Goal: Task Accomplishment & Management: Use online tool/utility

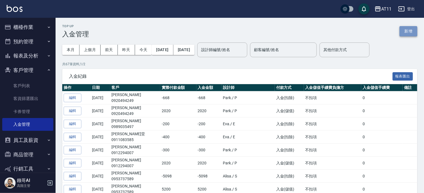
click at [406, 31] on button "新增" at bounding box center [409, 31] width 18 height 10
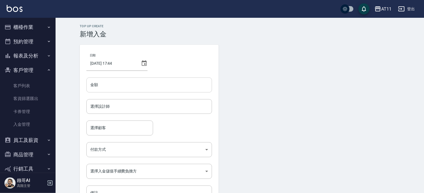
click at [103, 89] on input "金額" at bounding box center [149, 85] width 126 height 15
click at [29, 86] on link "客戶列表" at bounding box center [27, 85] width 51 height 13
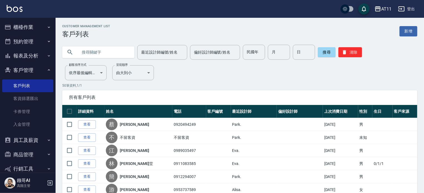
click at [94, 53] on input "text" at bounding box center [104, 52] width 52 height 15
type input "林"
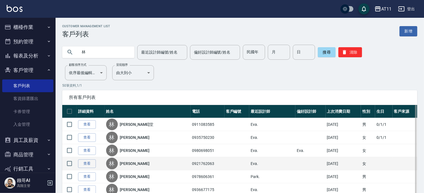
click at [143, 164] on div "林 林美慧" at bounding box center [147, 164] width 83 height 12
click at [84, 165] on link "查看" at bounding box center [87, 164] width 18 height 9
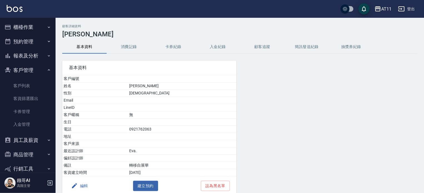
click at [219, 48] on button "入金紀錄" at bounding box center [218, 46] width 44 height 13
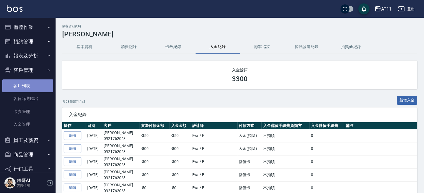
click at [28, 83] on link "客戶列表" at bounding box center [27, 85] width 51 height 13
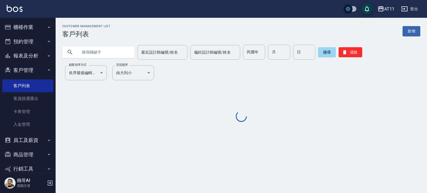
click at [92, 51] on input "text" at bounding box center [104, 52] width 52 height 15
click at [28, 84] on link "客戶列表" at bounding box center [27, 85] width 51 height 13
click at [27, 84] on link "客戶列表" at bounding box center [27, 85] width 51 height 13
click at [26, 126] on link "入金管理" at bounding box center [27, 124] width 51 height 13
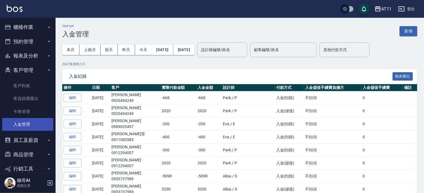
click at [28, 127] on link "入金管理" at bounding box center [27, 124] width 51 height 13
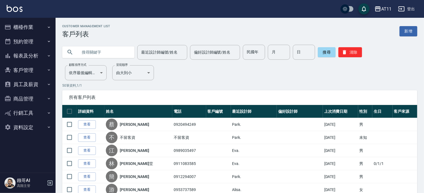
click at [32, 70] on button "客戶管理" at bounding box center [27, 70] width 51 height 14
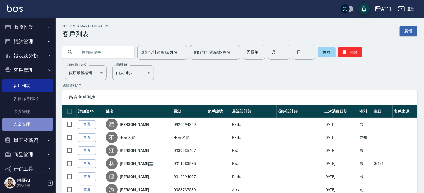
click at [27, 124] on link "入金管理" at bounding box center [27, 124] width 51 height 13
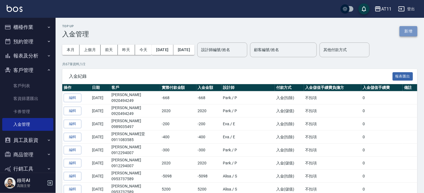
click at [407, 31] on button "新增" at bounding box center [409, 31] width 18 height 10
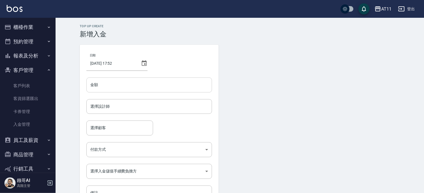
click at [150, 88] on input "金額" at bounding box center [149, 85] width 126 height 15
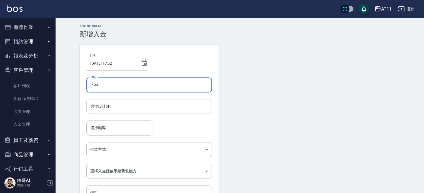
type input "-699"
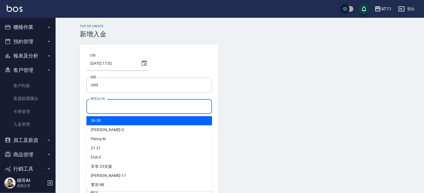
click at [144, 106] on input "選擇設計師" at bounding box center [149, 107] width 121 height 10
type input "ㄊ"
type input "ㄍ"
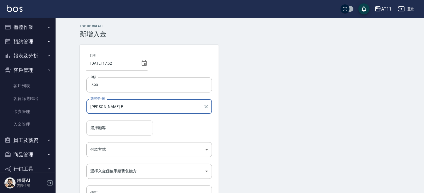
type input "[PERSON_NAME]-E"
click at [122, 127] on input "選擇顧客" at bounding box center [120, 128] width 62 height 10
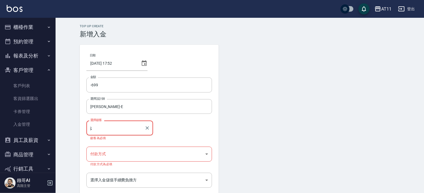
type input "j"
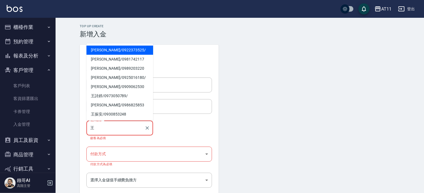
click at [100, 51] on span "[PERSON_NAME] / 0922373525 /" at bounding box center [119, 50] width 67 height 9
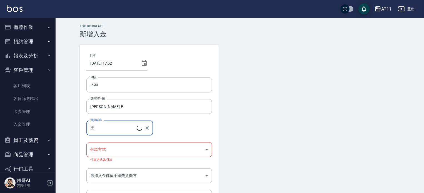
type input "王"
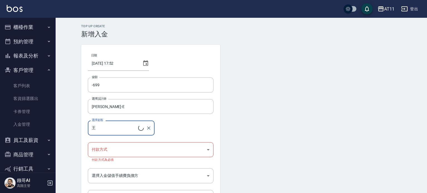
click at [126, 150] on body "AT11 登出 櫃檯作業 打帳單 帳單列表 掛單列表 座位開單 營業儀表板 現金收支登錄 高階收支登錄 材料自購登錄 每日結帳 排班表 現場電腦打卡 掃碼打卡…" at bounding box center [213, 117] width 427 height 235
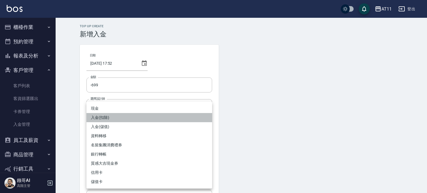
click at [122, 119] on li "入金(扣除)" at bounding box center [149, 117] width 126 height 9
type input "入金(扣除)"
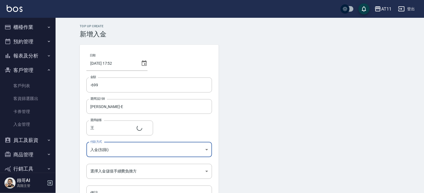
type input "[PERSON_NAME]/0922373525/"
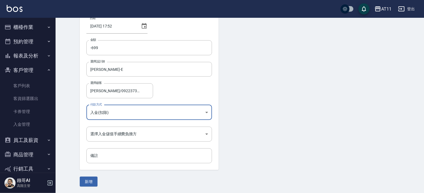
scroll to position [38, 0]
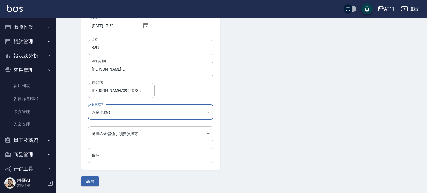
click at [129, 130] on body "AT11 登出 櫃檯作業 打帳單 帳單列表 掛單列表 座位開單 營業儀表板 現金收支登錄 高階收支登錄 材料自購登錄 每日結帳 排班表 現場電腦打卡 掃碼打卡…" at bounding box center [213, 77] width 427 height 231
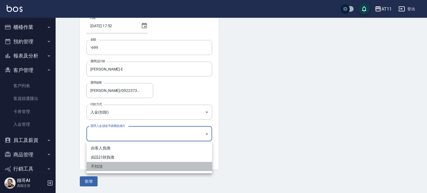
click at [128, 168] on li "不扣項" at bounding box center [149, 166] width 126 height 9
type input "WITHOUTHANDLINGFEE"
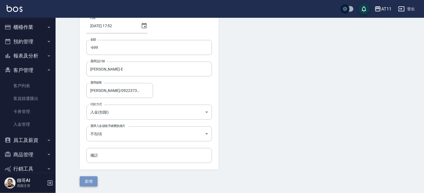
click at [89, 181] on button "新增" at bounding box center [89, 181] width 18 height 10
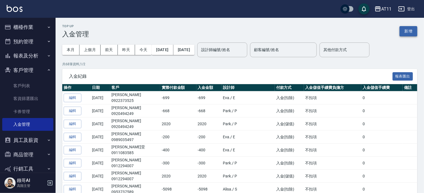
click at [414, 30] on button "新增" at bounding box center [409, 31] width 18 height 10
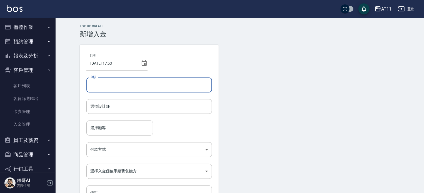
click at [148, 83] on input "金額" at bounding box center [149, 85] width 126 height 15
type input "-400"
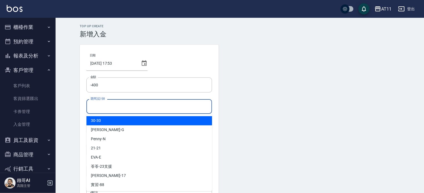
click at [145, 108] on input "選擇設計師" at bounding box center [149, 107] width 121 height 10
type input "ㄍ"
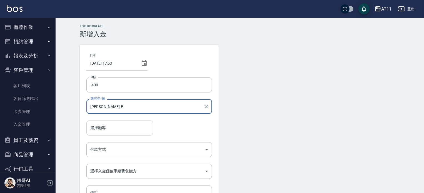
type input "[PERSON_NAME]-E"
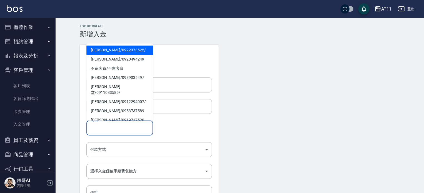
click at [130, 130] on input "選擇顧客" at bounding box center [120, 128] width 62 height 10
type input "x"
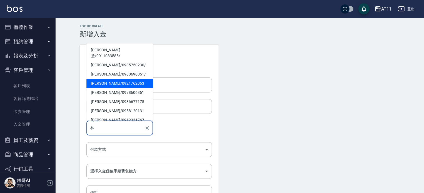
click at [102, 79] on span "[PERSON_NAME]/ 0921762063" at bounding box center [119, 83] width 67 height 9
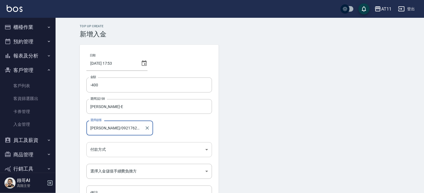
type input "[PERSON_NAME]/0921762063"
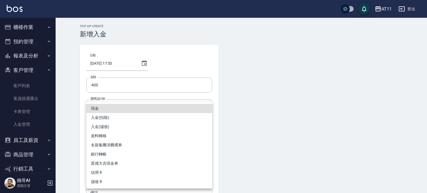
click at [138, 148] on body "AT11 登出 櫃檯作業 打帳單 帳單列表 掛單列表 座位開單 營業儀表板 現金收支登錄 高階收支登錄 材料自購登錄 每日結帳 排班表 現場電腦打卡 掃碼打卡…" at bounding box center [213, 115] width 427 height 231
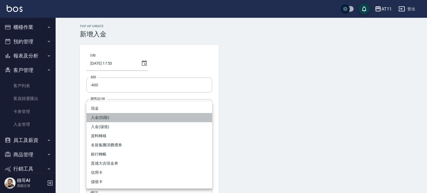
click at [136, 118] on li "入金(扣除)" at bounding box center [149, 117] width 126 height 9
type input "入金(扣除)"
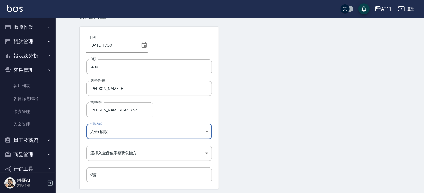
scroll to position [38, 0]
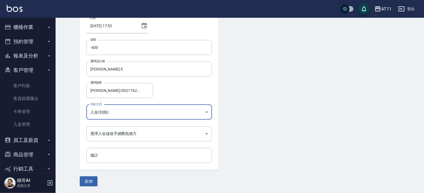
click at [137, 129] on body "AT11 登出 櫃檯作業 打帳單 帳單列表 掛單列表 座位開單 營業儀表板 現金收支登錄 高階收支登錄 材料自購登錄 每日結帳 排班表 現場電腦打卡 掃碼打卡…" at bounding box center [212, 77] width 424 height 231
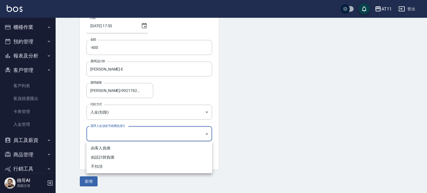
click at [134, 166] on li "不扣項" at bounding box center [149, 166] width 126 height 9
type input "WITHOUTHANDLINGFEE"
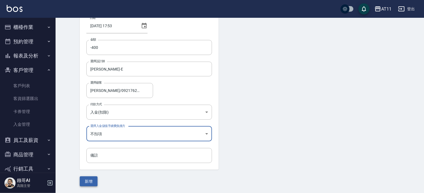
click at [93, 182] on button "新增" at bounding box center [89, 181] width 18 height 10
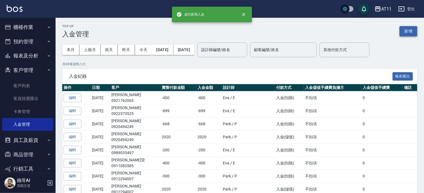
click at [410, 31] on button "新增" at bounding box center [409, 31] width 18 height 10
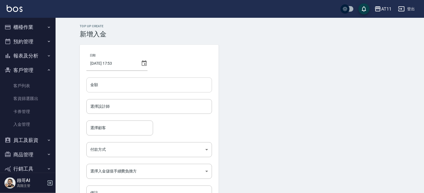
click at [181, 86] on input "金額" at bounding box center [149, 85] width 126 height 15
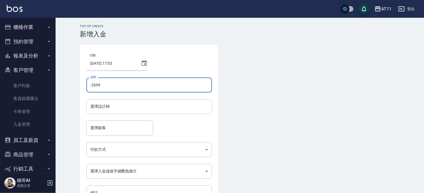
type input "-2699"
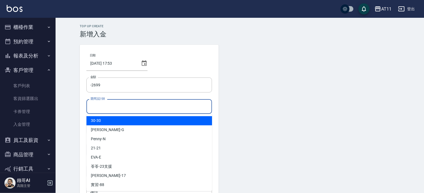
click at [190, 110] on input "選擇設計師" at bounding box center [149, 107] width 121 height 10
type input "ㄍ"
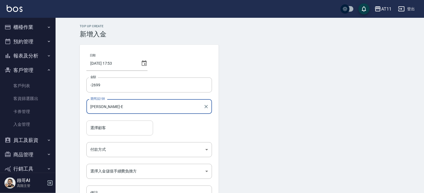
type input "[PERSON_NAME]-E"
click at [132, 129] on input "選擇顧客" at bounding box center [120, 128] width 62 height 10
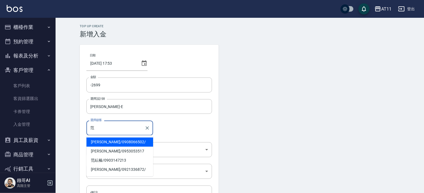
click at [116, 142] on span "[PERSON_NAME]/ 0908066502 /" at bounding box center [119, 142] width 67 height 9
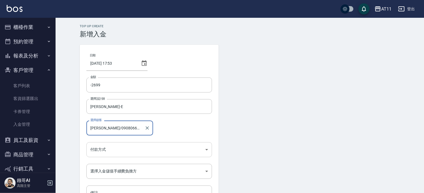
type input "[PERSON_NAME]/0908066502/"
click at [116, 145] on body "AT11 登出 櫃檯作業 打帳單 帳單列表 掛單列表 座位開單 營業儀表板 現金收支登錄 高階收支登錄 材料自購登錄 每日結帳 排班表 現場電腦打卡 掃碼打卡…" at bounding box center [212, 115] width 424 height 231
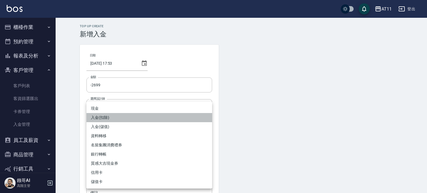
click at [121, 116] on li "入金(扣除)" at bounding box center [149, 117] width 126 height 9
type input "入金(扣除)"
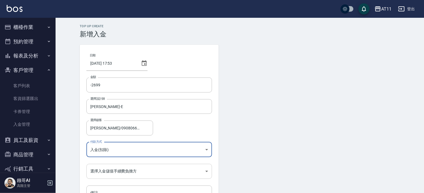
click at [134, 171] on body "AT11 登出 櫃檯作業 打帳單 帳單列表 掛單列表 座位開單 營業儀表板 現金收支登錄 高階收支登錄 材料自購登錄 每日結帳 排班表 現場電腦打卡 掃碼打卡…" at bounding box center [212, 115] width 424 height 231
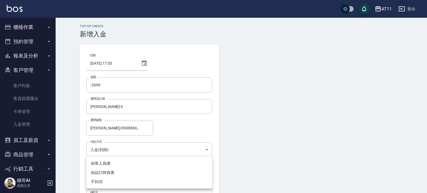
click at [131, 184] on li "不扣項" at bounding box center [149, 181] width 126 height 9
type input "WITHOUTHANDLINGFEE"
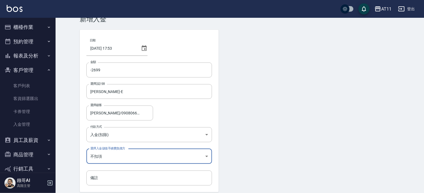
scroll to position [38, 0]
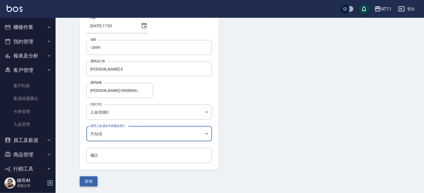
click at [94, 178] on button "新增" at bounding box center [89, 181] width 18 height 10
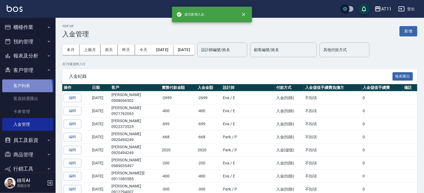
click at [24, 89] on link "客戶列表" at bounding box center [27, 85] width 51 height 13
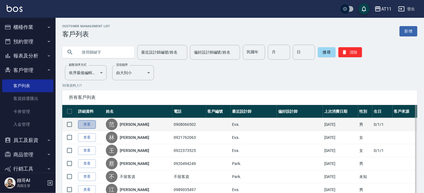
click at [86, 124] on link "查看" at bounding box center [87, 124] width 18 height 9
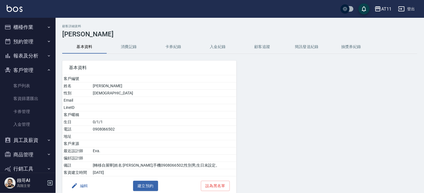
click at [221, 46] on button "入金紀錄" at bounding box center [218, 46] width 44 height 13
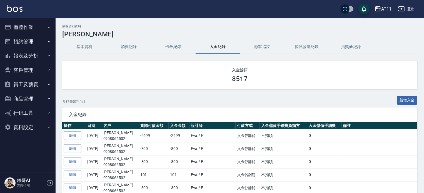
click at [30, 30] on button "櫃檯作業" at bounding box center [27, 27] width 51 height 14
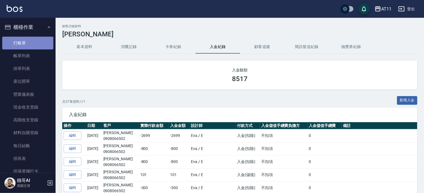
click at [29, 46] on link "打帳單" at bounding box center [27, 43] width 51 height 13
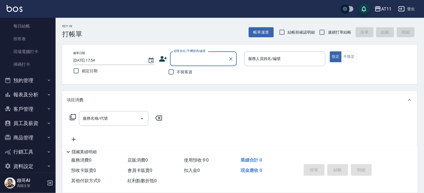
scroll to position [127, 0]
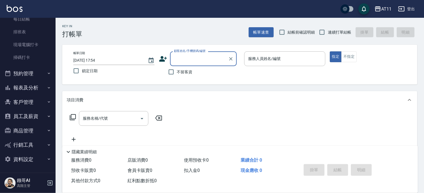
click at [24, 88] on button "報表及分析" at bounding box center [27, 88] width 51 height 14
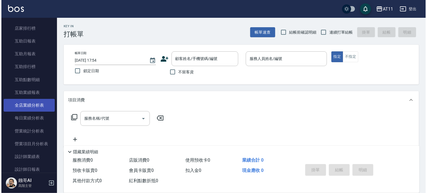
scroll to position [266, 0]
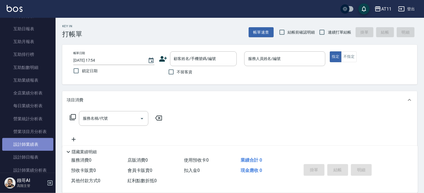
click at [29, 143] on link "設計師業績表" at bounding box center [27, 144] width 51 height 13
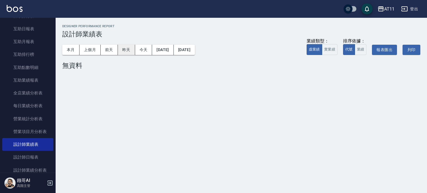
click at [130, 51] on button "昨天" at bounding box center [126, 50] width 17 height 10
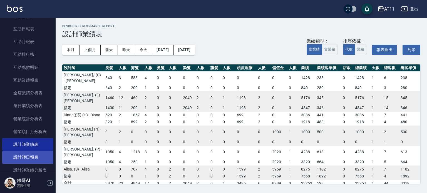
click at [25, 156] on link "設計師日報表" at bounding box center [27, 157] width 51 height 13
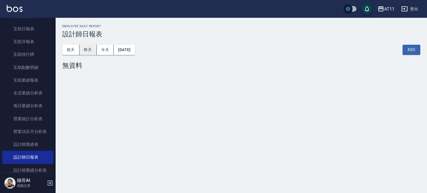
click at [88, 48] on button "昨天" at bounding box center [87, 50] width 17 height 10
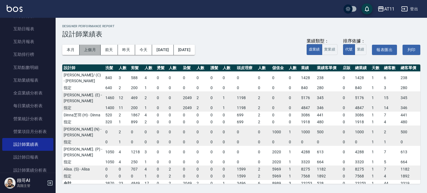
click at [96, 49] on button "上個月" at bounding box center [89, 50] width 21 height 10
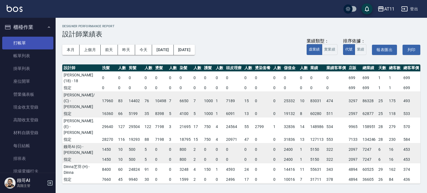
click at [20, 42] on link "打帳單" at bounding box center [27, 43] width 51 height 13
